Goal: Information Seeking & Learning: Learn about a topic

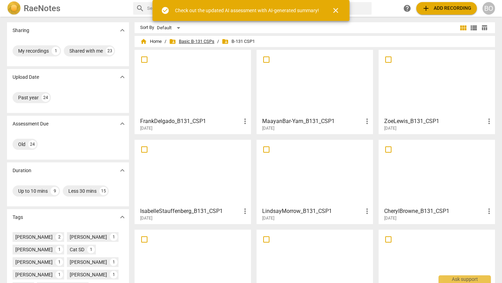
click at [205, 40] on span "folder_shared Basic B-131 CSPs" at bounding box center [191, 41] width 45 height 7
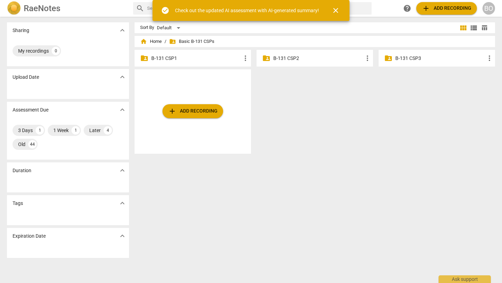
click at [279, 10] on span "close" at bounding box center [336, 10] width 8 height 8
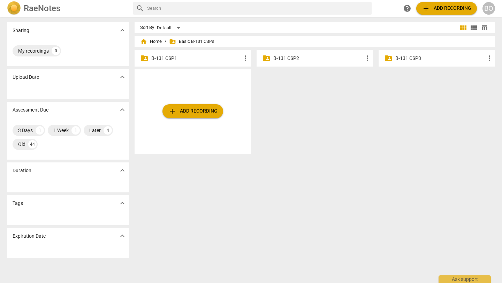
click at [279, 57] on p "B-131 CSP3" at bounding box center [440, 58] width 90 height 7
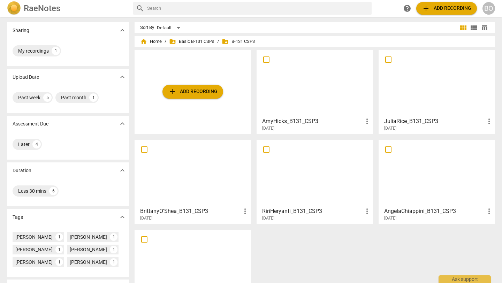
click at [279, 54] on div at bounding box center [315, 83] width 112 height 62
click at [199, 42] on span "folder_shared Basic B-131 CSPs" at bounding box center [191, 41] width 45 height 7
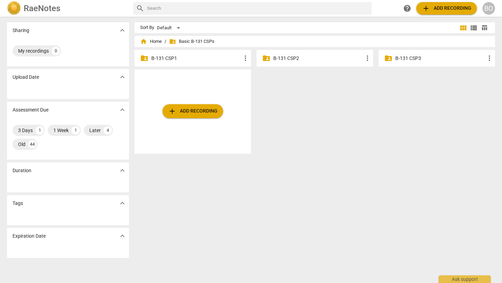
click at [279, 59] on p "B-131 CSP2" at bounding box center [318, 58] width 90 height 7
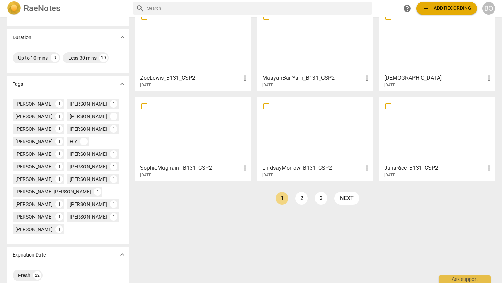
scroll to position [140, 0]
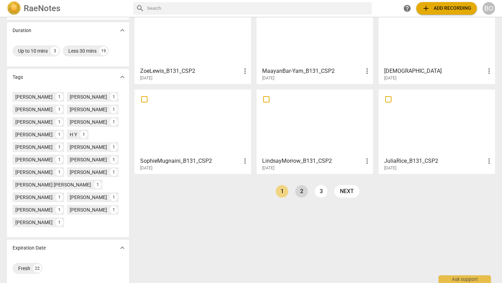
click at [279, 190] on link "2" at bounding box center [301, 191] width 13 height 13
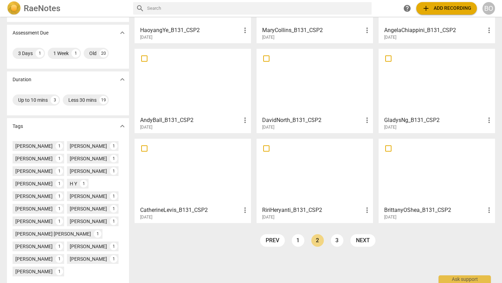
scroll to position [116, 0]
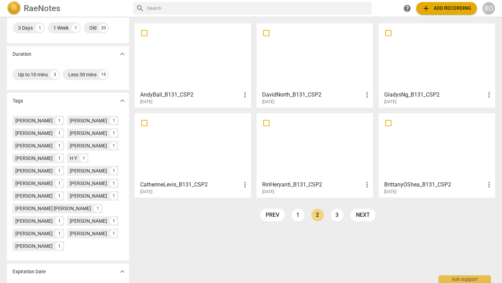
click at [279, 156] on div at bounding box center [437, 147] width 112 height 62
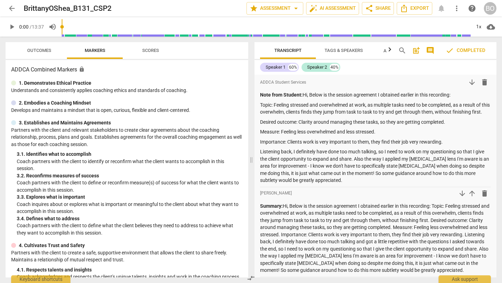
click at [50, 52] on span "Outcomes" at bounding box center [39, 50] width 24 height 5
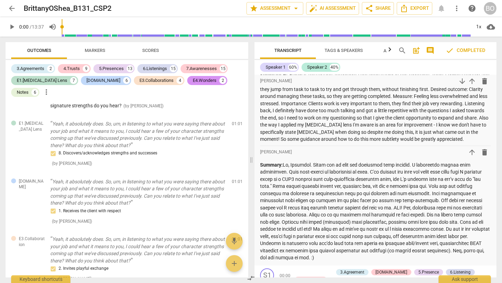
scroll to position [131, 0]
click at [29, 89] on div "Notes" at bounding box center [23, 92] width 12 height 7
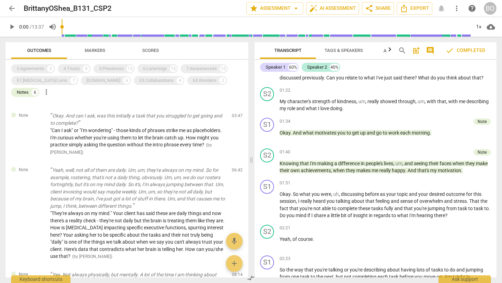
scroll to position [244, 0]
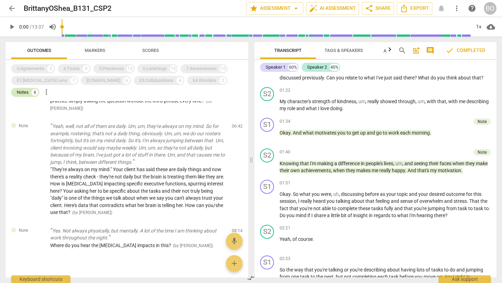
click at [29, 89] on div "Notes" at bounding box center [23, 92] width 12 height 7
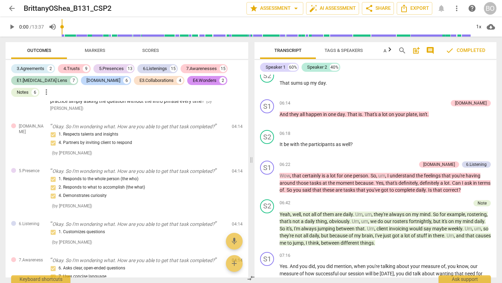
scroll to position [1257, 0]
